Goal: Task Accomplishment & Management: Manage account settings

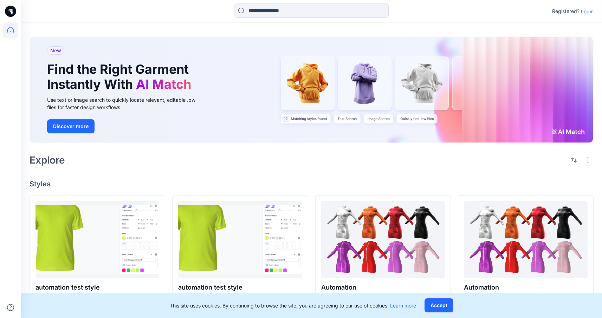
click at [591, 11] on p "Login" at bounding box center [587, 11] width 13 height 7
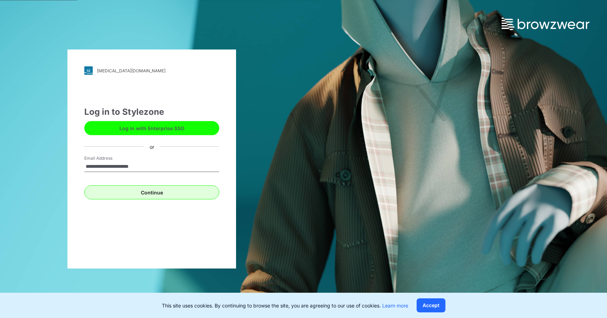
type input "**********"
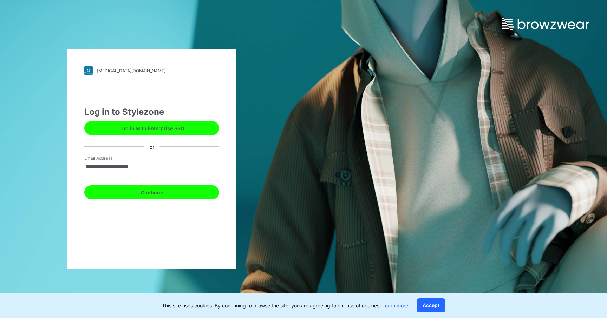
click at [166, 187] on button "Continue" at bounding box center [151, 192] width 135 height 14
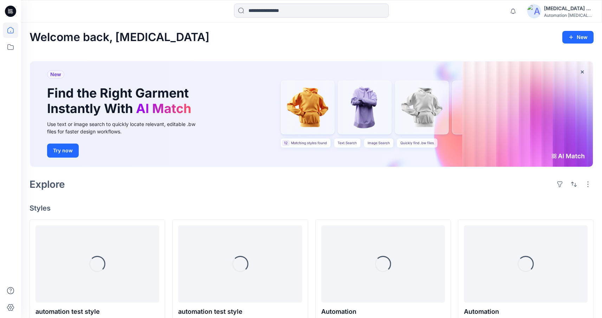
click at [563, 6] on div "[MEDICAL_DATA] +567" at bounding box center [568, 8] width 49 height 8
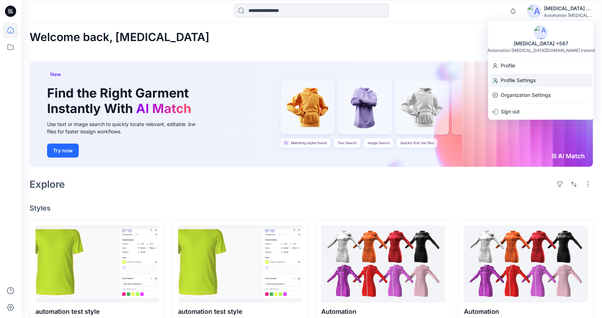
click at [545, 82] on div "Profile Settings" at bounding box center [540, 80] width 103 height 13
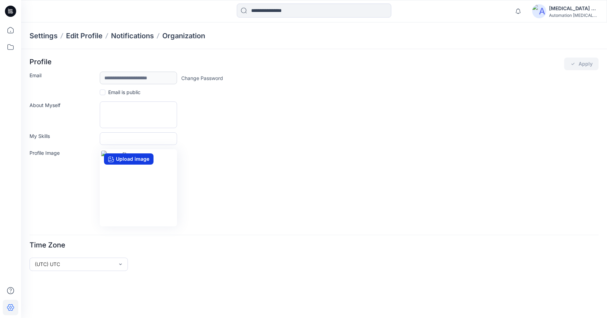
click at [123, 158] on label "Upload image" at bounding box center [129, 158] width 50 height 11
click at [0, 0] on input "Upload image" at bounding box center [0, 0] width 0 height 0
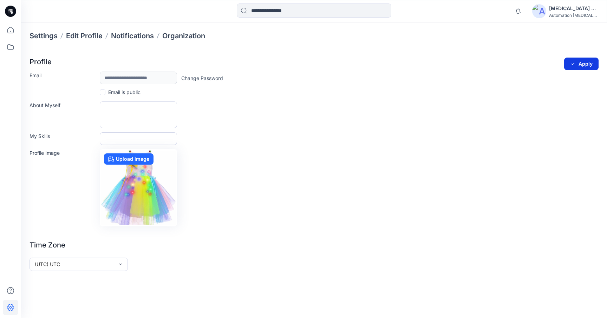
click at [581, 60] on button "Apply" at bounding box center [581, 64] width 34 height 13
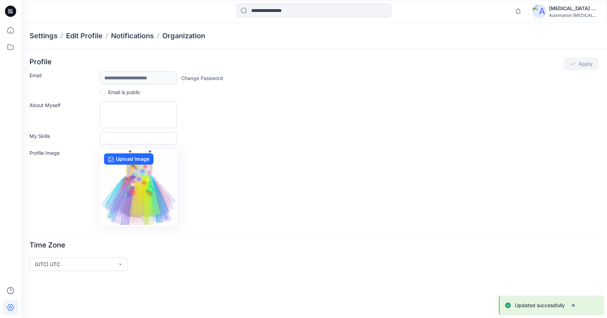
click at [531, 306] on p "Updated successfully" at bounding box center [540, 305] width 50 height 8
click at [564, 7] on div "Testim +567" at bounding box center [573, 8] width 49 height 8
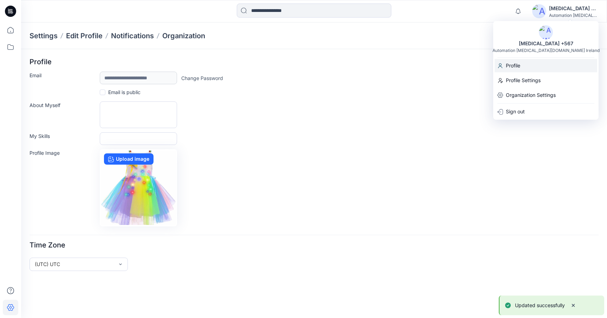
click at [554, 64] on div "Profile" at bounding box center [545, 65] width 103 height 13
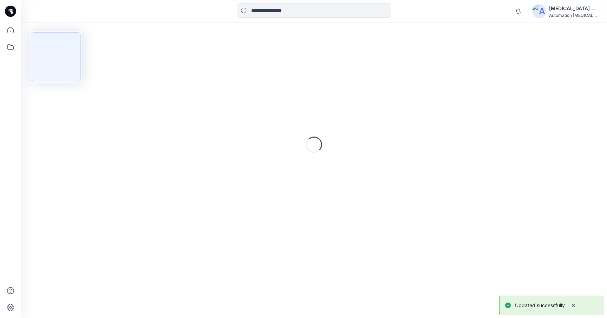
click at [67, 53] on div at bounding box center [56, 57] width 50 height 50
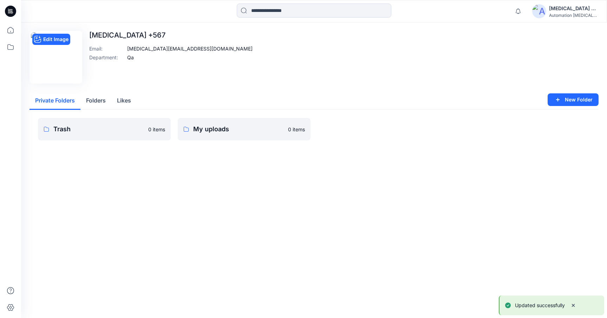
click at [568, 7] on div "Testim +567" at bounding box center [573, 8] width 49 height 8
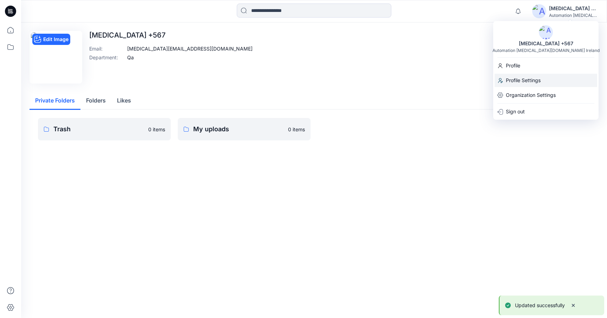
click at [531, 79] on p "Profile Settings" at bounding box center [523, 80] width 35 height 13
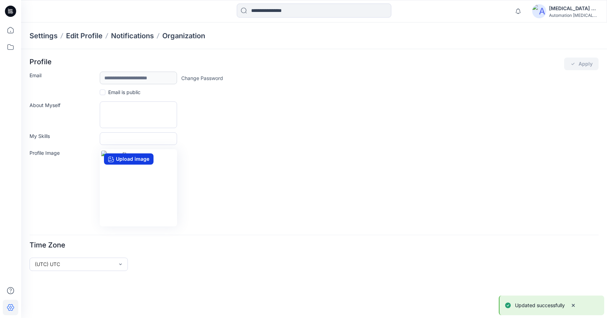
click at [138, 159] on label "Upload image" at bounding box center [129, 158] width 50 height 11
click at [0, 0] on input "Upload image" at bounding box center [0, 0] width 0 height 0
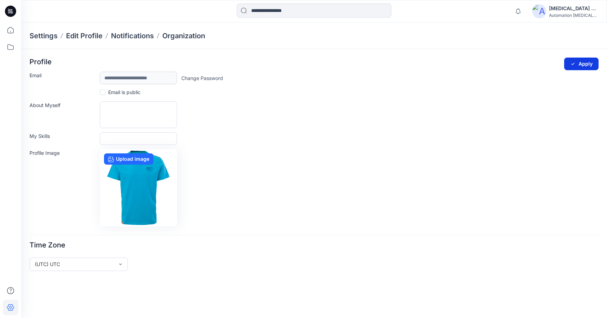
click at [583, 65] on button "Apply" at bounding box center [581, 64] width 34 height 13
click at [582, 61] on button "Apply" at bounding box center [581, 64] width 34 height 13
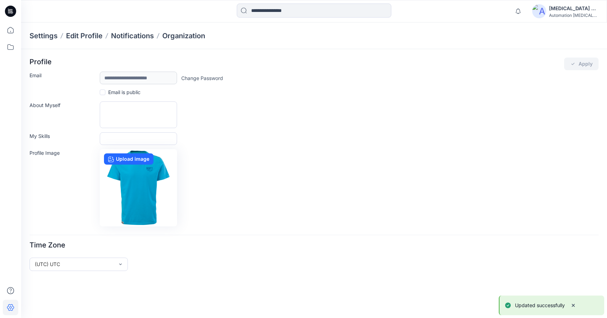
click at [522, 303] on p "Updated successfully" at bounding box center [540, 305] width 50 height 8
click at [140, 158] on label "Upload image" at bounding box center [129, 158] width 50 height 11
click at [0, 0] on input "Upload image" at bounding box center [0, 0] width 0 height 0
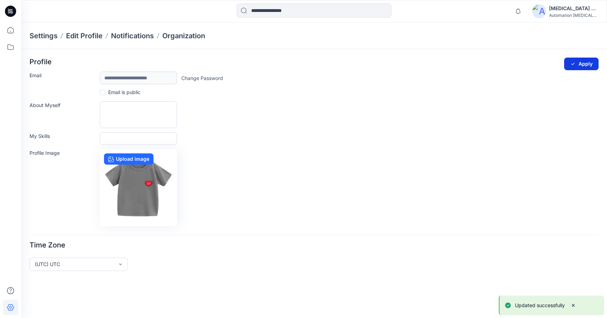
click at [588, 61] on button "Apply" at bounding box center [581, 64] width 34 height 13
click at [548, 306] on p "Updated successfully" at bounding box center [540, 305] width 50 height 8
click at [543, 11] on img at bounding box center [539, 11] width 14 height 14
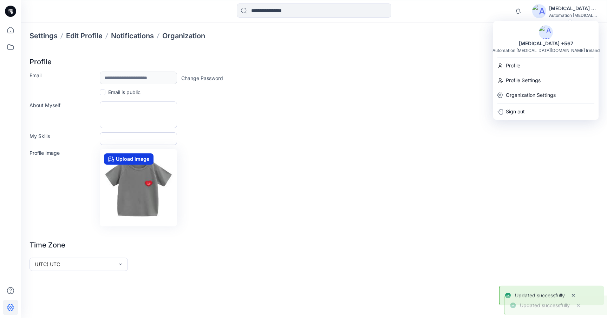
click at [142, 158] on label "Upload image" at bounding box center [129, 158] width 50 height 11
click at [0, 0] on input "Upload image" at bounding box center [0, 0] width 0 height 0
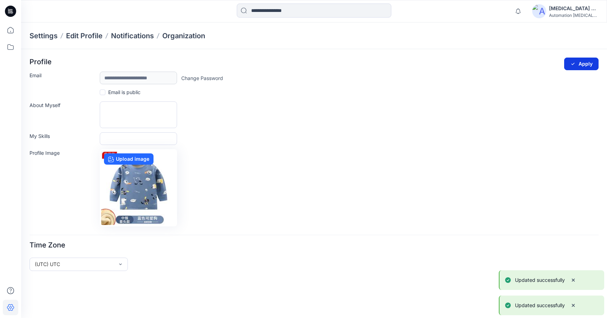
click at [573, 64] on icon "submit" at bounding box center [572, 64] width 3 height 2
click at [567, 7] on div "Testim +567" at bounding box center [573, 8] width 49 height 8
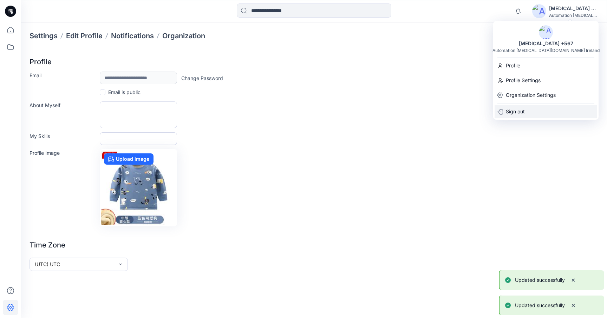
click at [538, 110] on div "Sign out" at bounding box center [545, 111] width 103 height 13
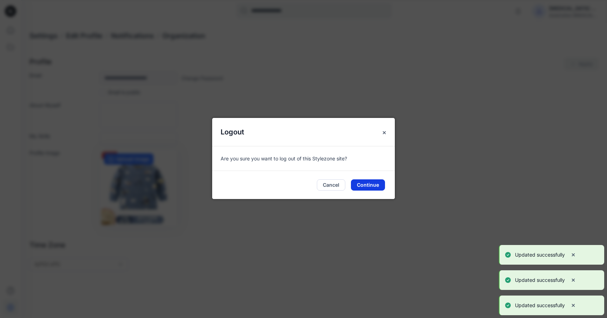
click at [367, 184] on button "Continue" at bounding box center [368, 184] width 34 height 11
